Goal: Task Accomplishment & Management: Manage account settings

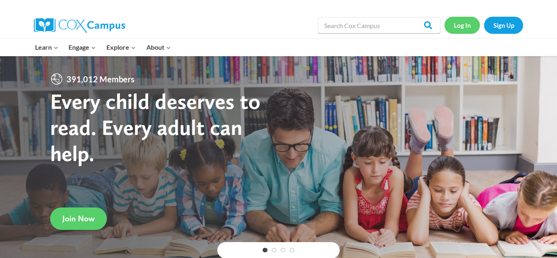
click at [468, 24] on link "Log In" at bounding box center [462, 25] width 35 height 17
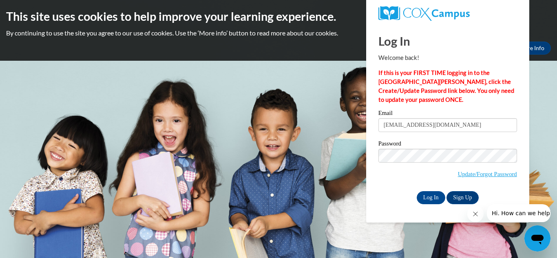
type input "pprince@smartweb.augustech.edu"
click at [430, 199] on input "Log In" at bounding box center [431, 197] width 29 height 13
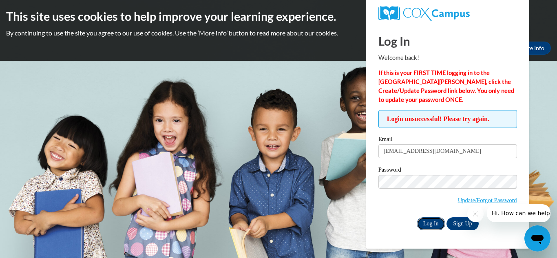
click at [424, 226] on input "Log In" at bounding box center [431, 223] width 29 height 13
type input "[EMAIL_ADDRESS][DOMAIN_NAME]"
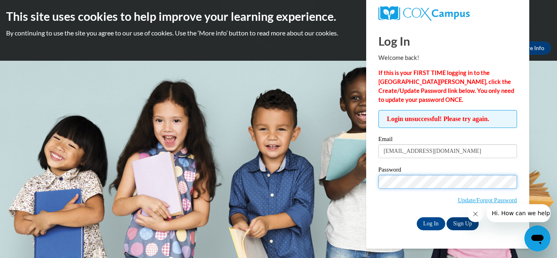
click at [417, 217] on input "Log In" at bounding box center [431, 223] width 29 height 13
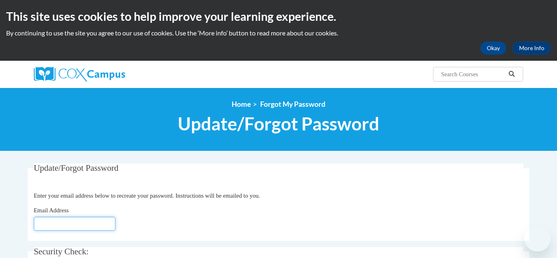
click at [70, 226] on input "Email Address" at bounding box center [75, 224] width 82 height 14
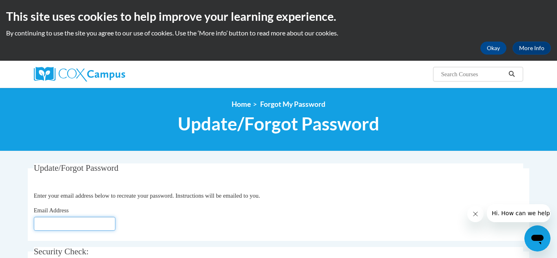
type input "[EMAIL_ADDRESS][DOMAIN_NAME]"
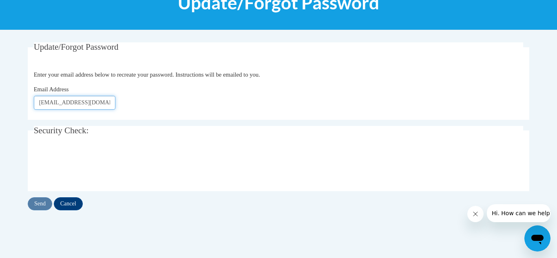
scroll to position [123, 0]
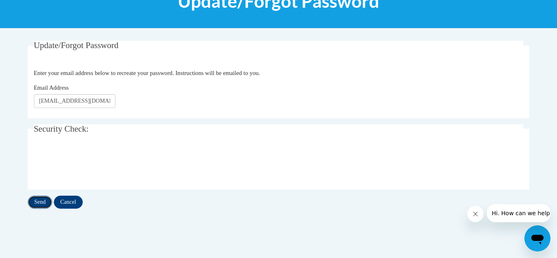
click at [35, 204] on input "Send" at bounding box center [40, 202] width 24 height 13
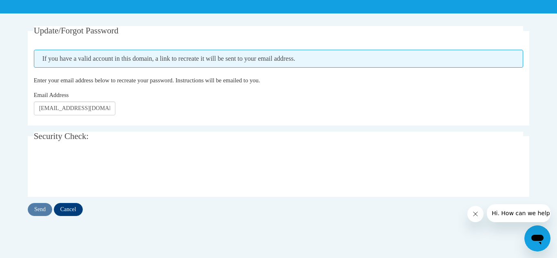
scroll to position [137, 0]
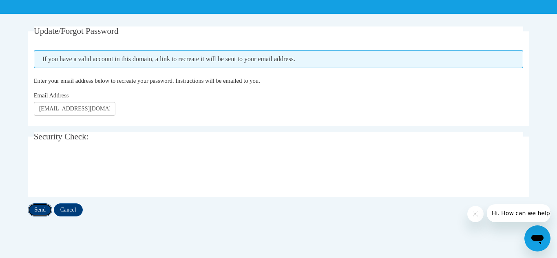
click at [41, 209] on input "Send" at bounding box center [40, 210] width 24 height 13
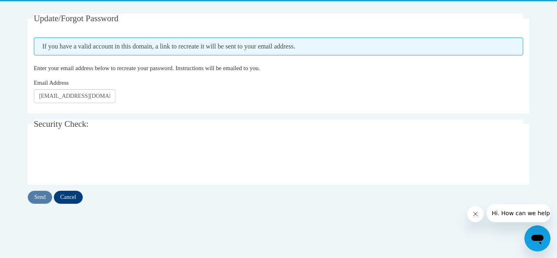
scroll to position [151, 0]
